Goal: Task Accomplishment & Management: Use online tool/utility

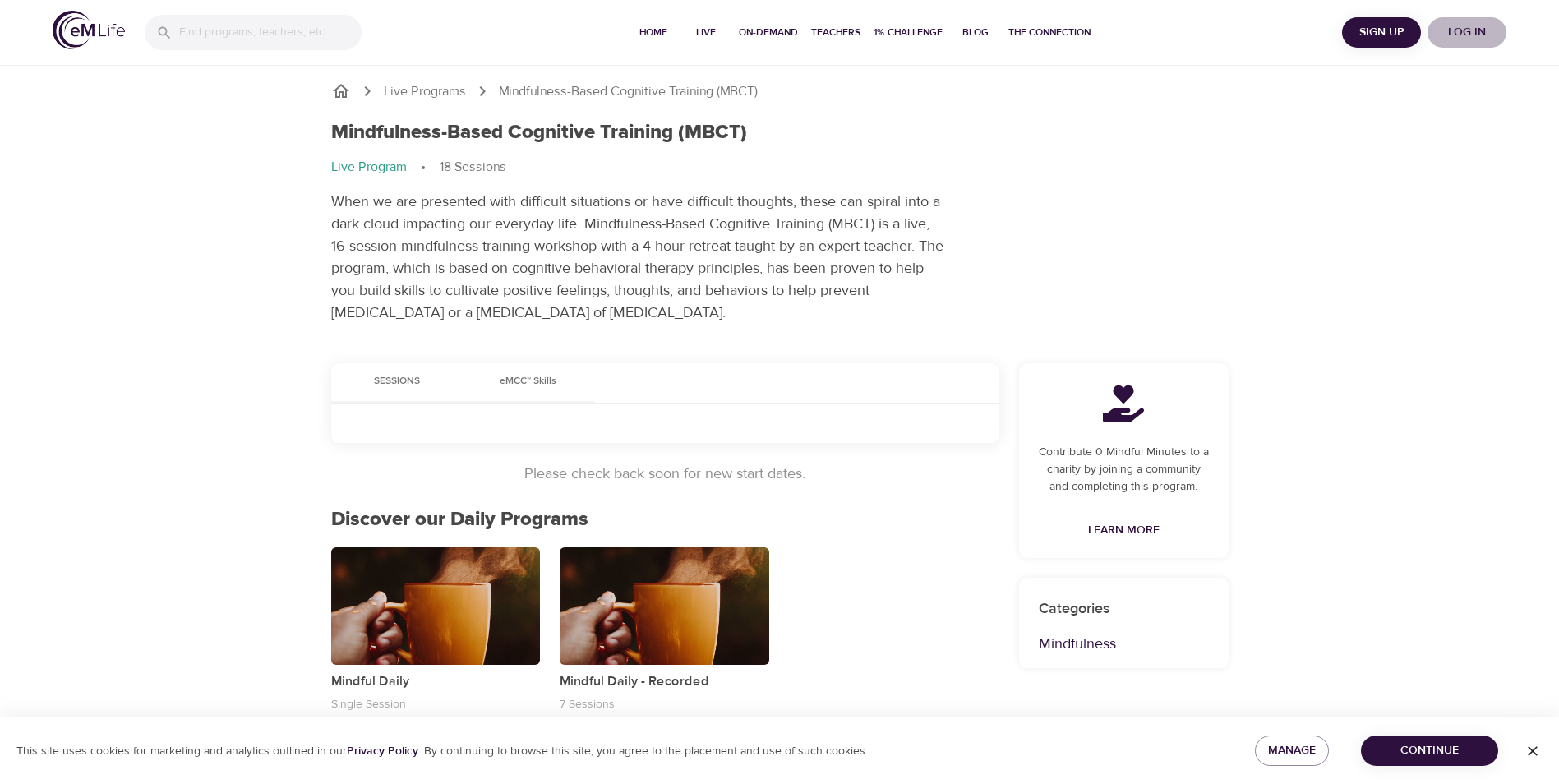
click at [1471, 25] on span "Log in" at bounding box center [1467, 32] width 66 height 20
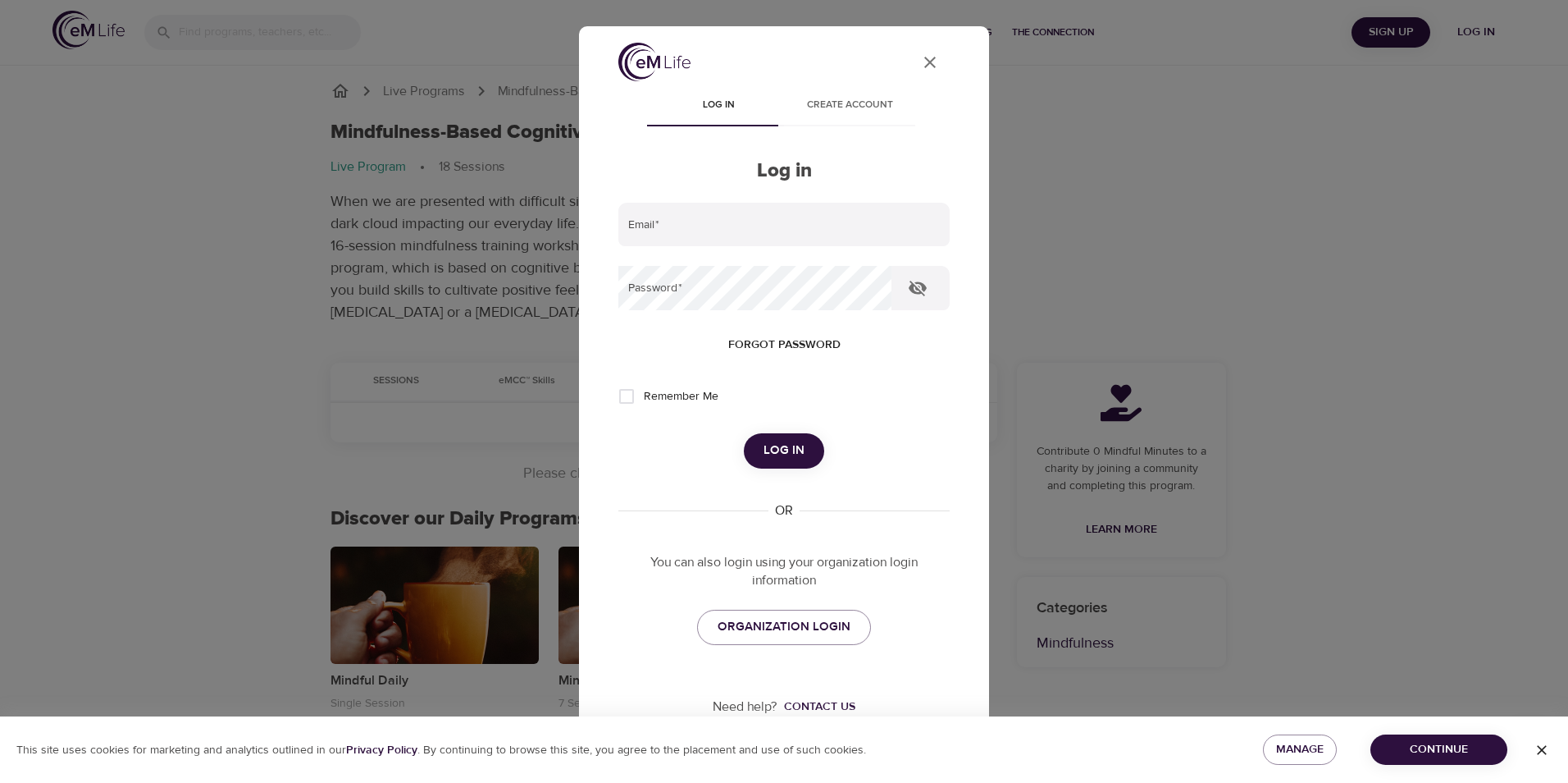
type input "[PERSON_NAME][EMAIL_ADDRESS][DOMAIN_NAME]"
click at [911, 293] on icon "button" at bounding box center [917, 288] width 19 height 19
click at [912, 286] on icon "button" at bounding box center [917, 288] width 18 height 13
click at [635, 393] on input "Remember Me" at bounding box center [627, 397] width 35 height 35
checkbox input "true"
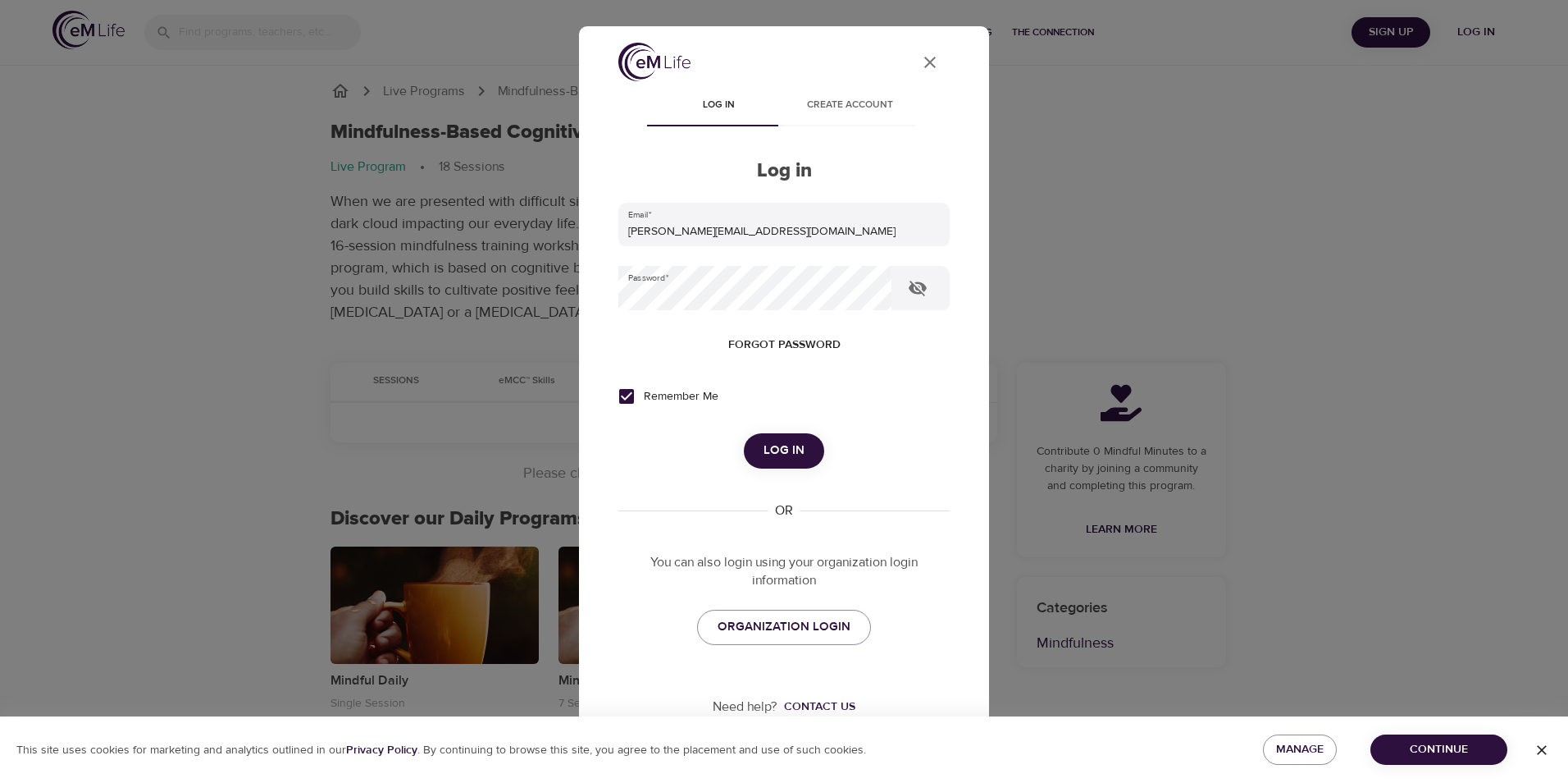
click at [795, 461] on span "Log in" at bounding box center [784, 451] width 41 height 21
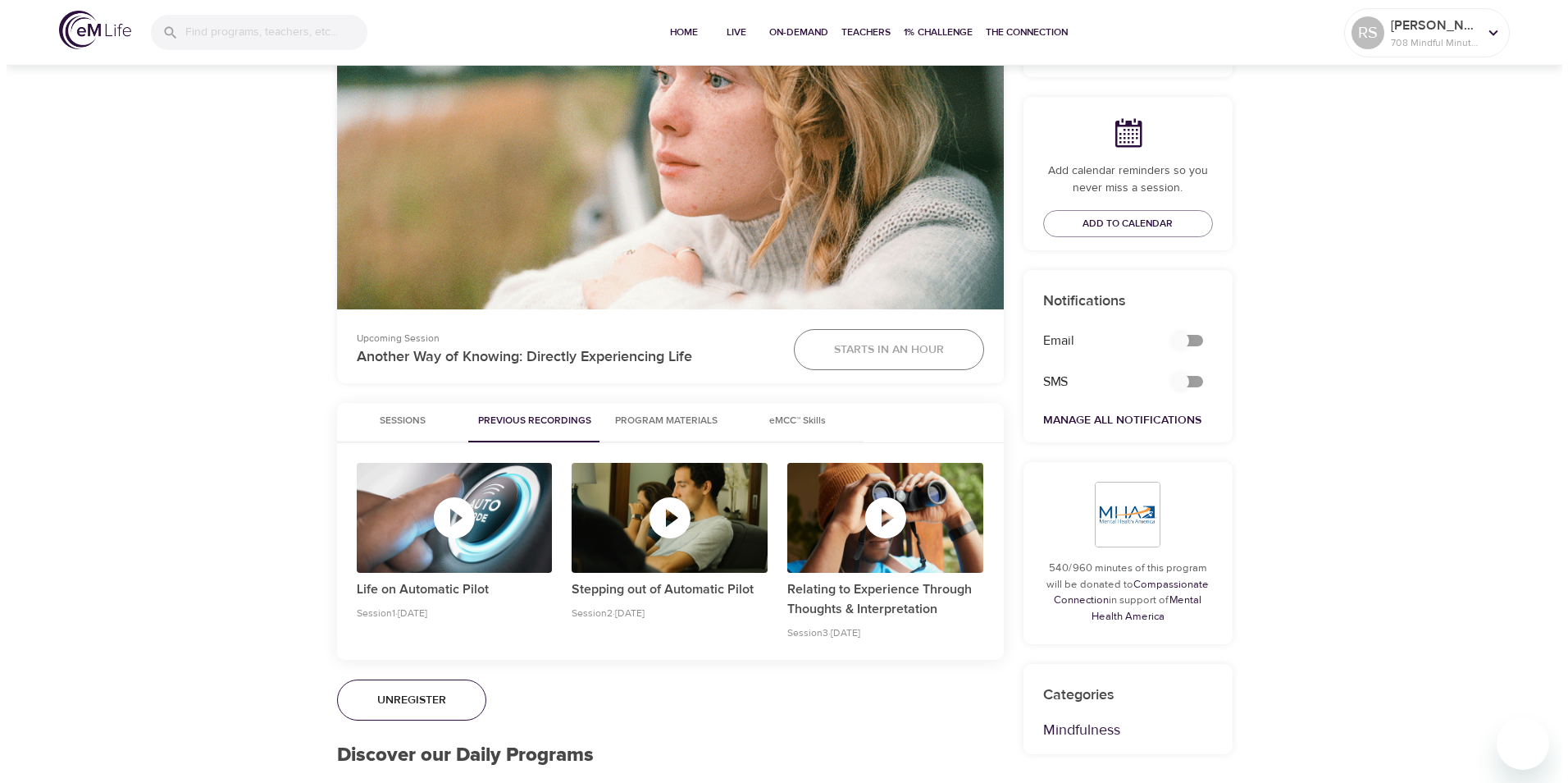
scroll to position [454, 0]
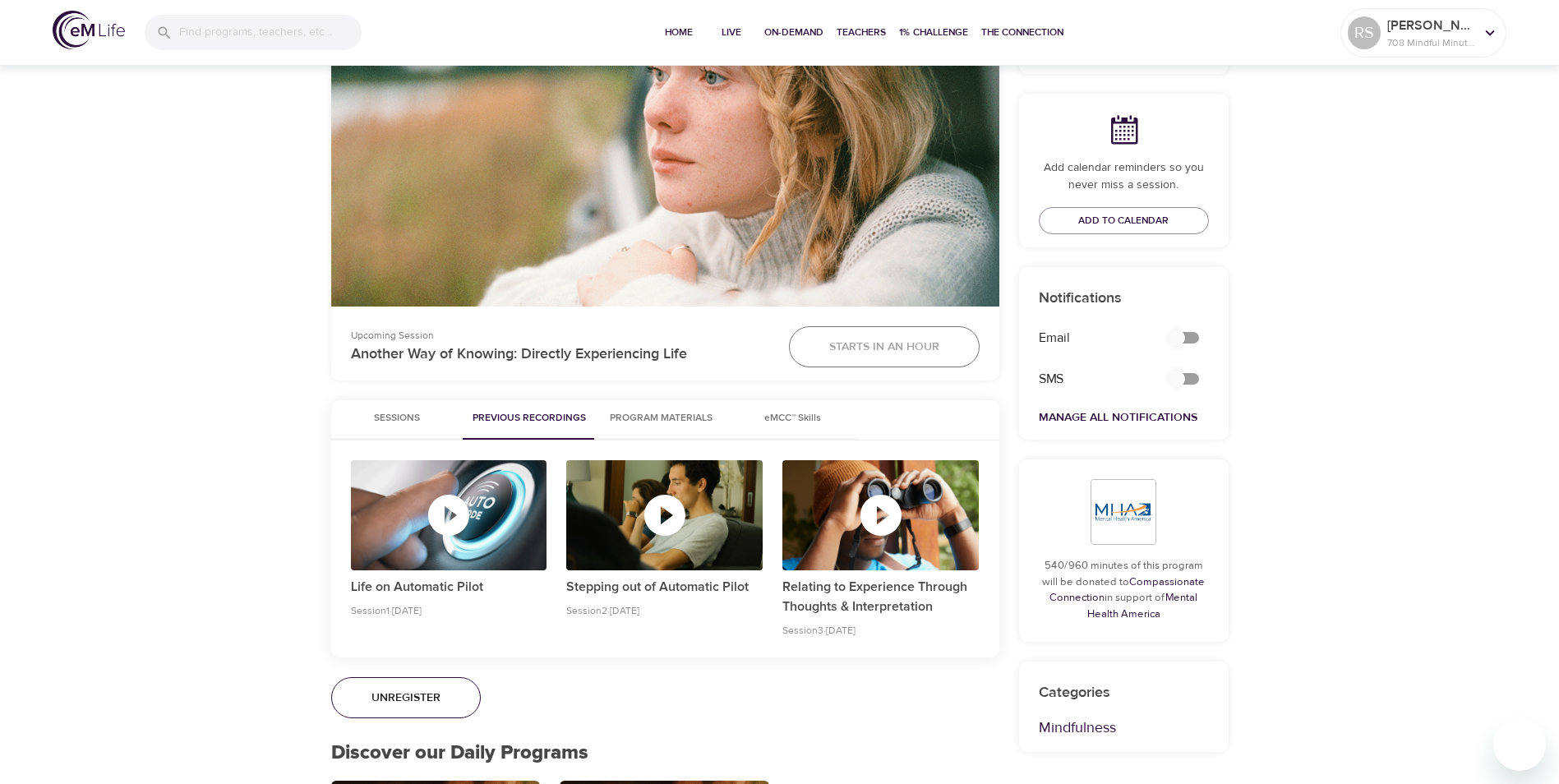
click at [881, 516] on icon "button" at bounding box center [881, 515] width 49 height 49
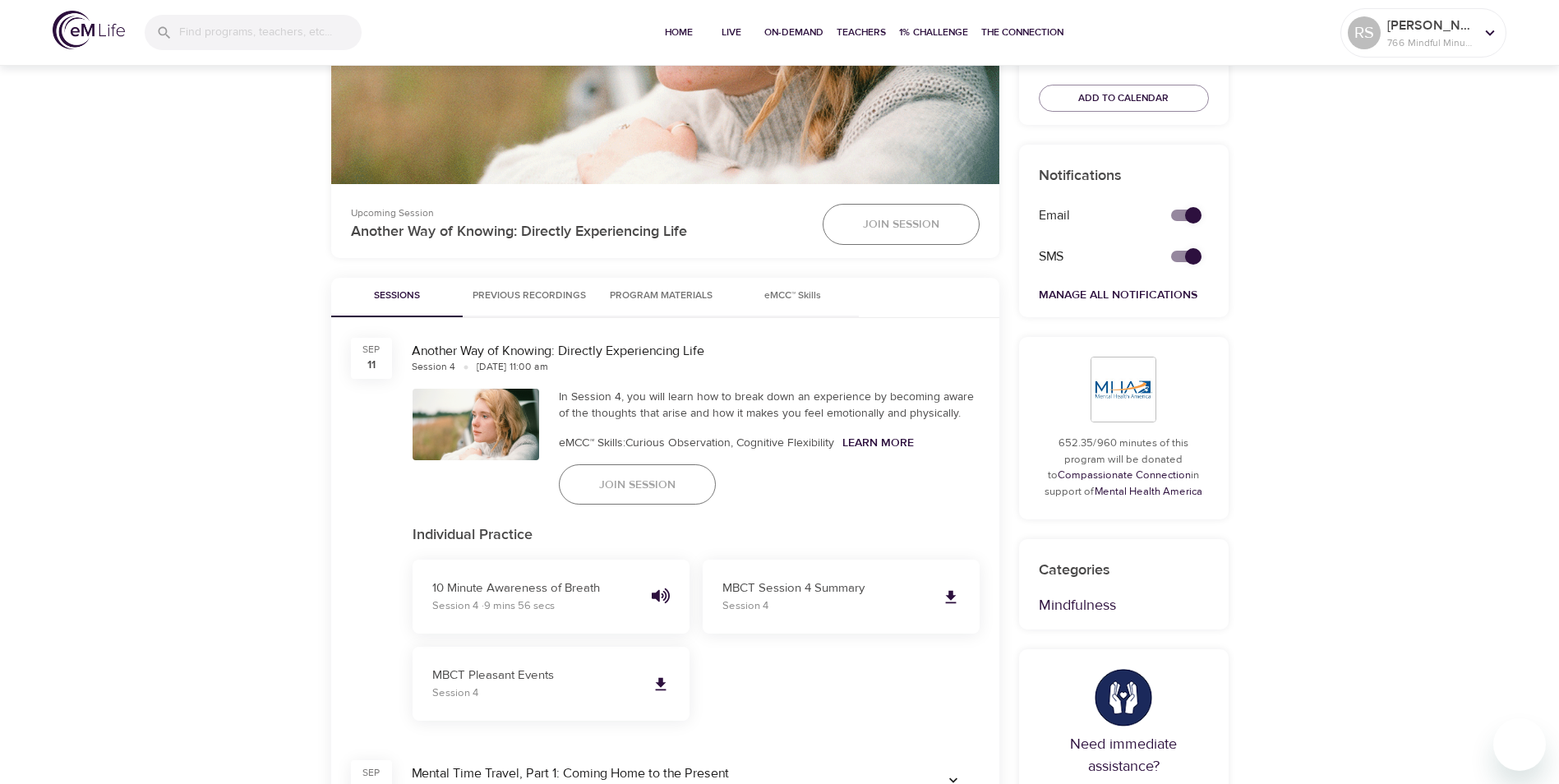
scroll to position [589, 0]
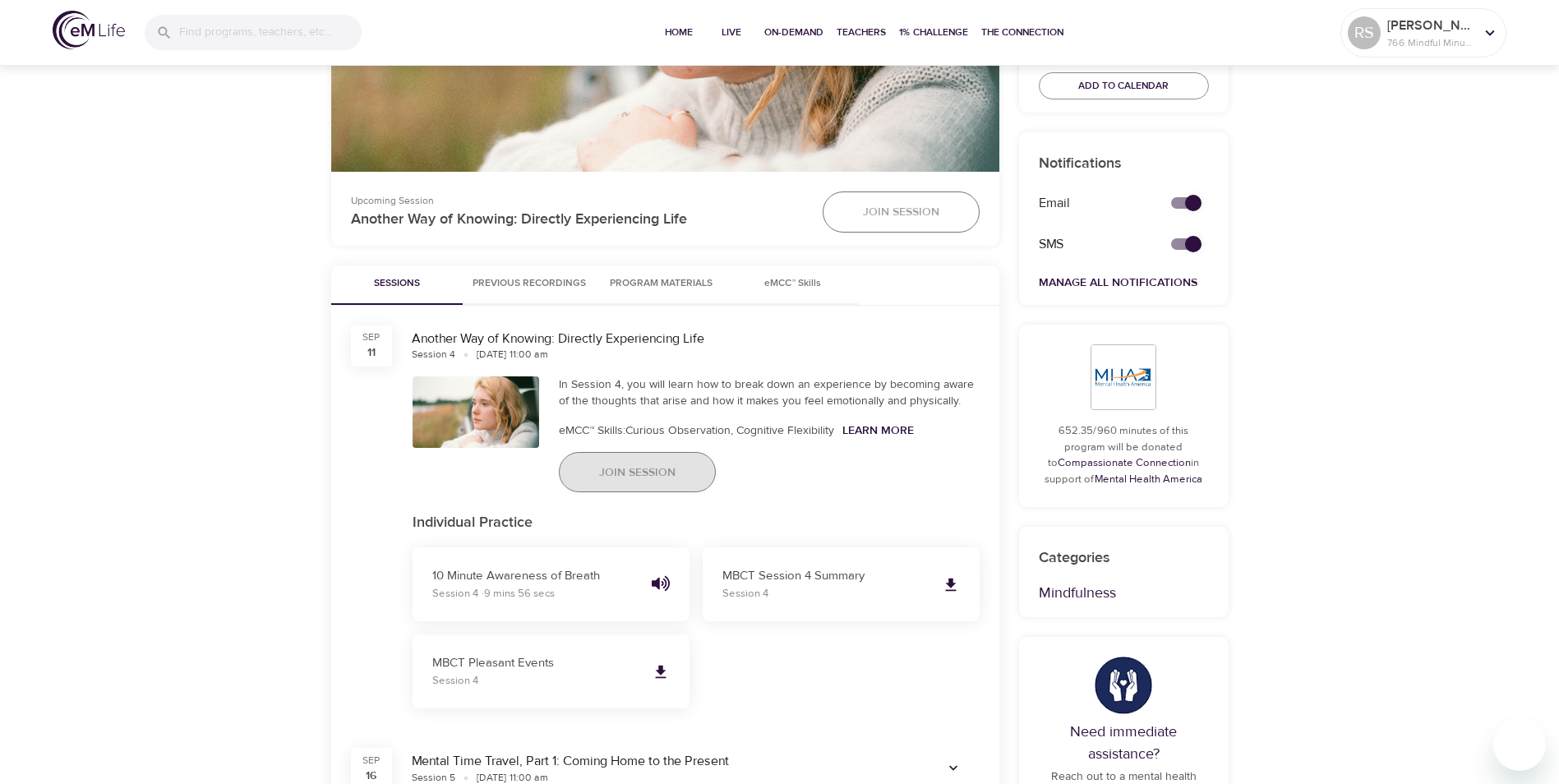
click at [653, 472] on span "Join Session" at bounding box center [637, 473] width 76 height 20
